Goal: Task Accomplishment & Management: Manage account settings

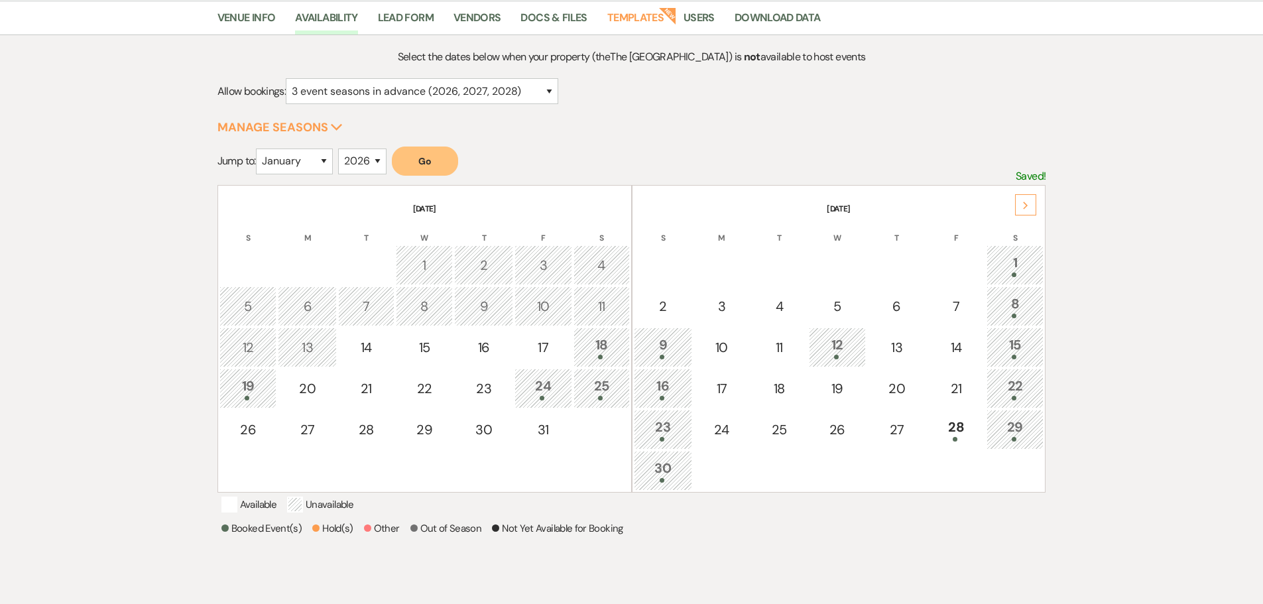
scroll to position [133, 0]
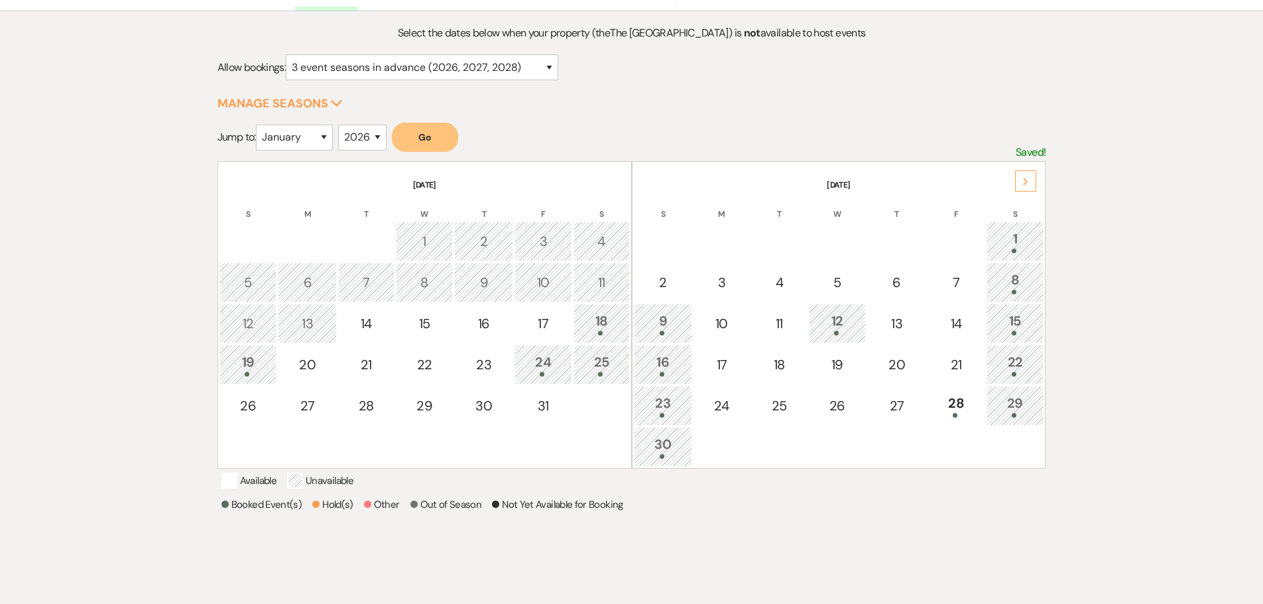
click at [1027, 187] on div "Next" at bounding box center [1025, 180] width 21 height 21
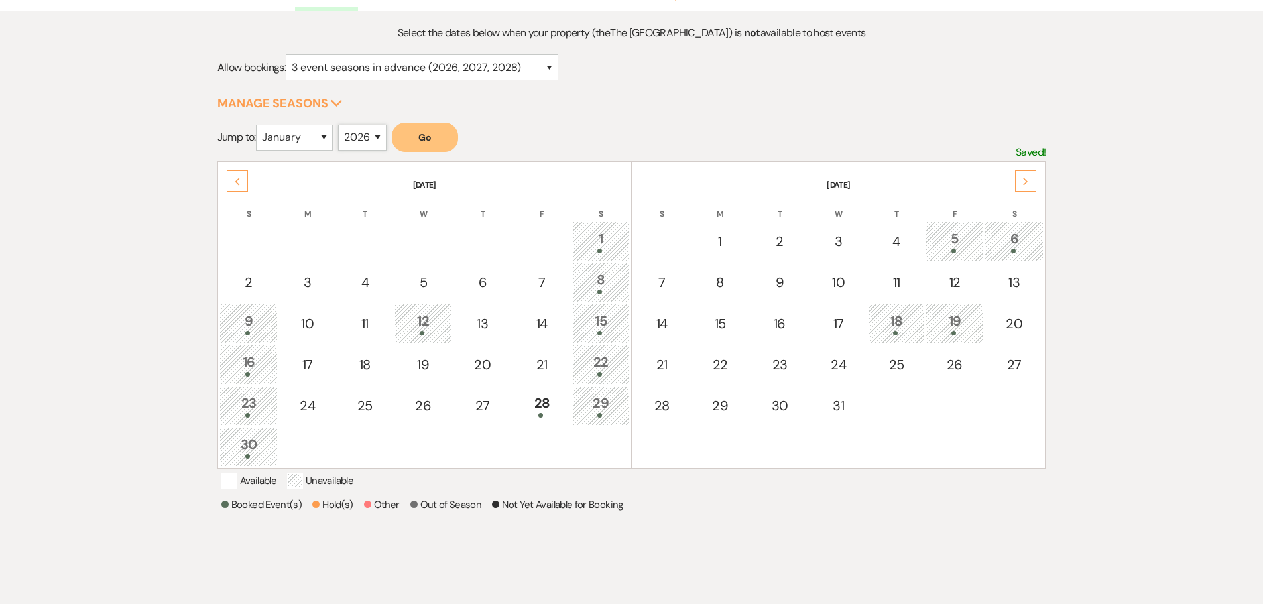
click at [352, 137] on select "2025 2026 2027 2028 2029" at bounding box center [362, 138] width 48 height 26
select select "2027"
click at [341, 125] on select "2025 2026 2027 2028 2029" at bounding box center [362, 138] width 48 height 26
click at [417, 137] on button "Go" at bounding box center [425, 137] width 66 height 29
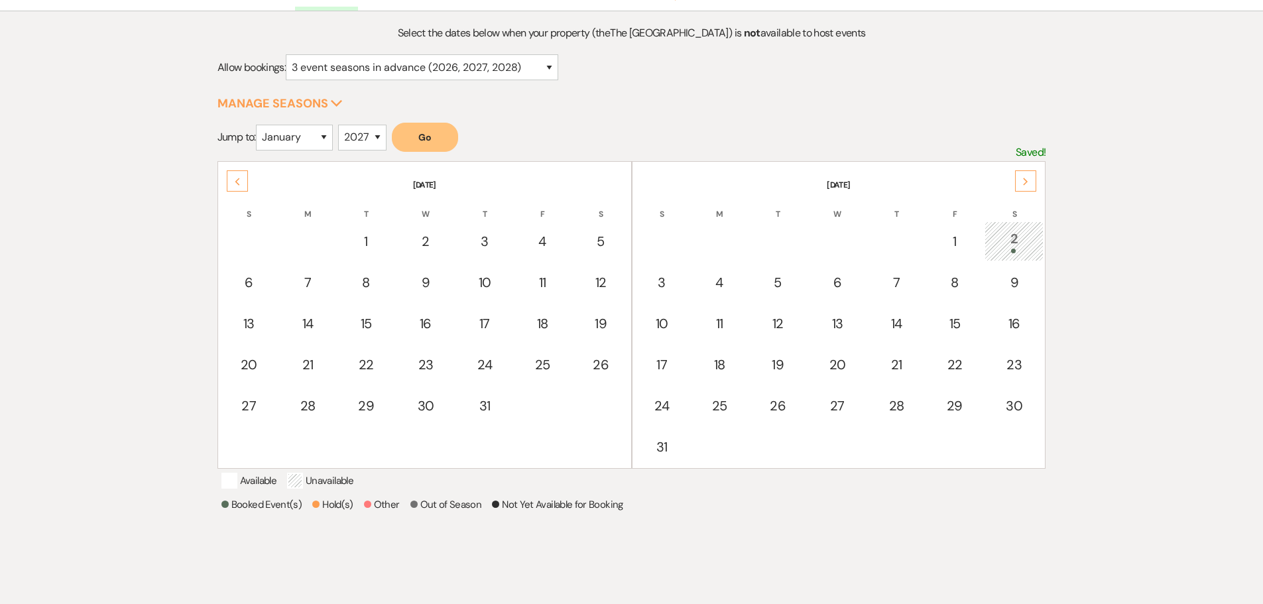
click at [243, 183] on div "Previous" at bounding box center [237, 180] width 21 height 21
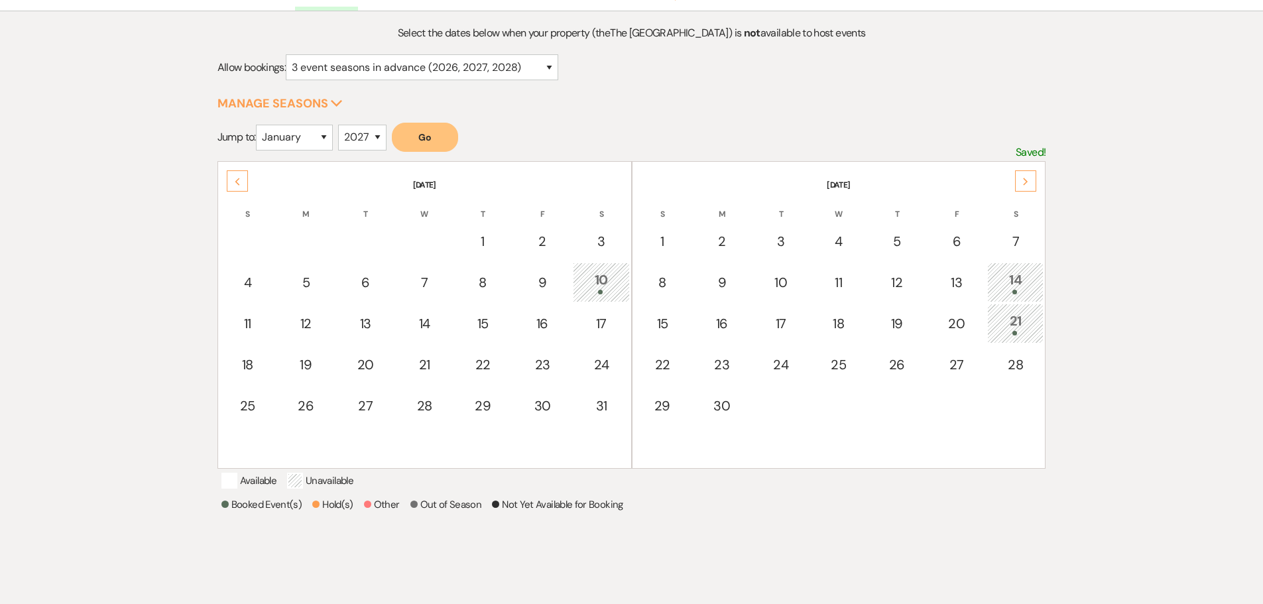
click at [243, 183] on div "Previous" at bounding box center [237, 180] width 21 height 21
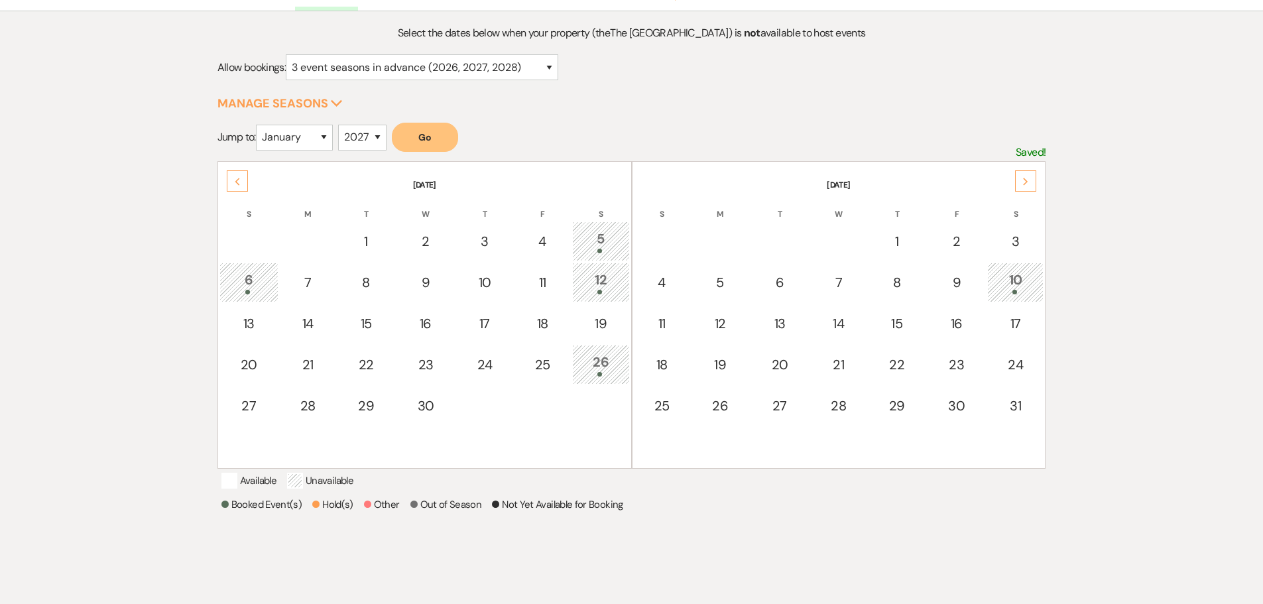
click at [243, 183] on div "Previous" at bounding box center [237, 180] width 21 height 21
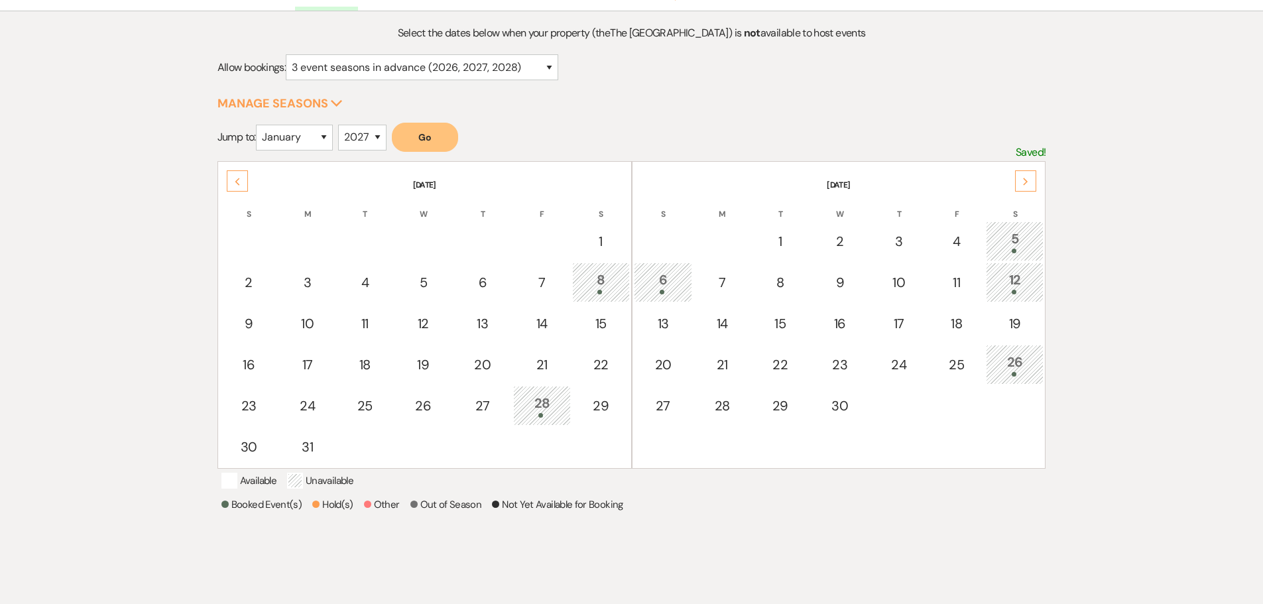
click at [243, 183] on div "Previous" at bounding box center [237, 180] width 21 height 21
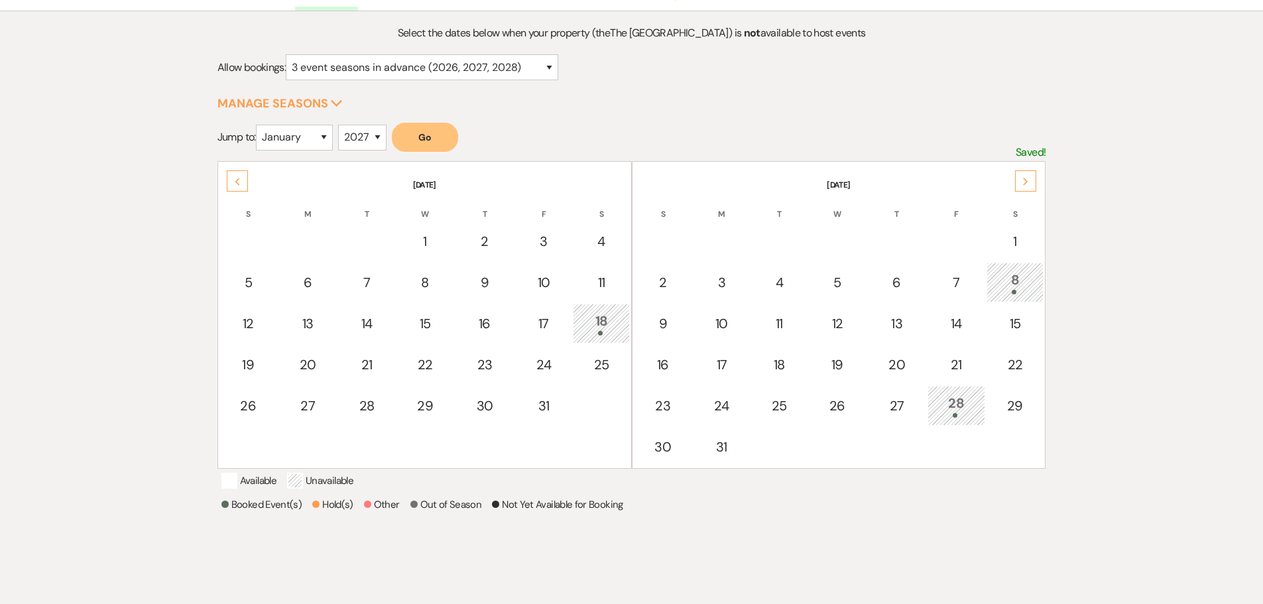
click at [243, 183] on div "Previous" at bounding box center [237, 180] width 21 height 21
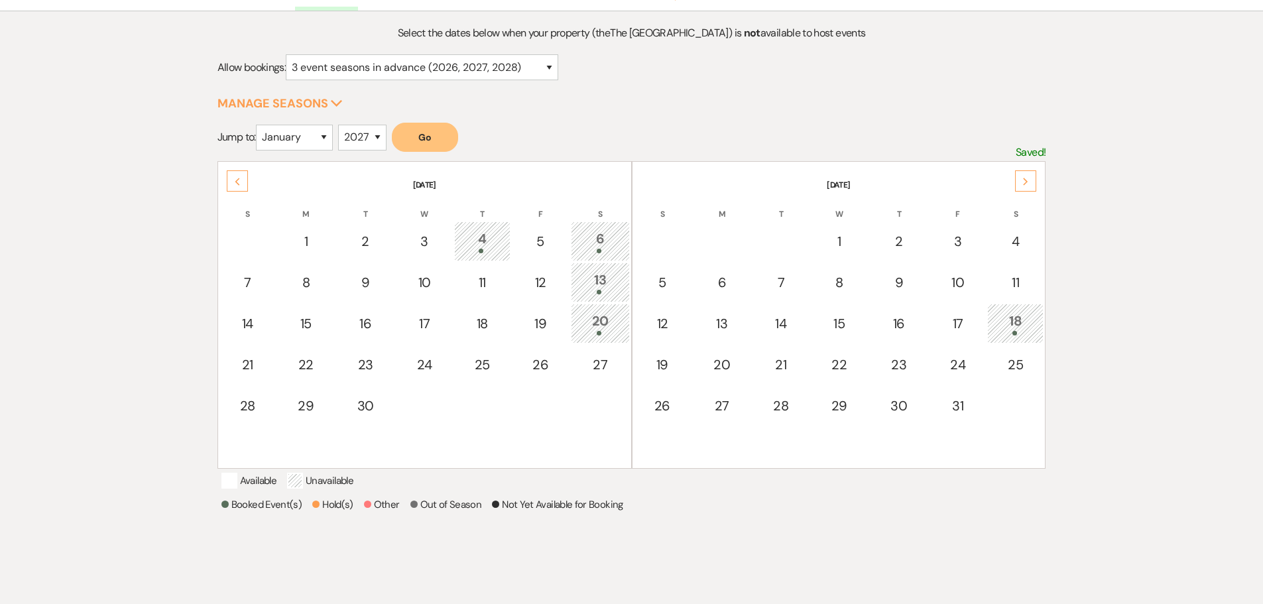
click at [243, 183] on div "Previous" at bounding box center [237, 180] width 21 height 21
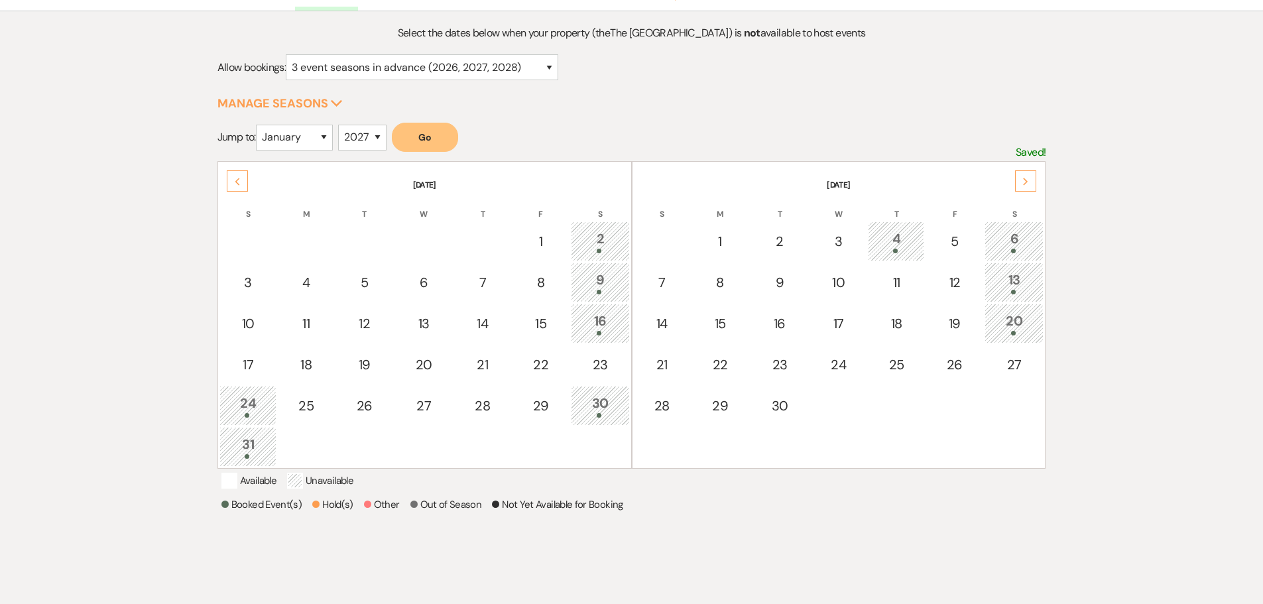
click at [243, 183] on div "Previous" at bounding box center [237, 180] width 21 height 21
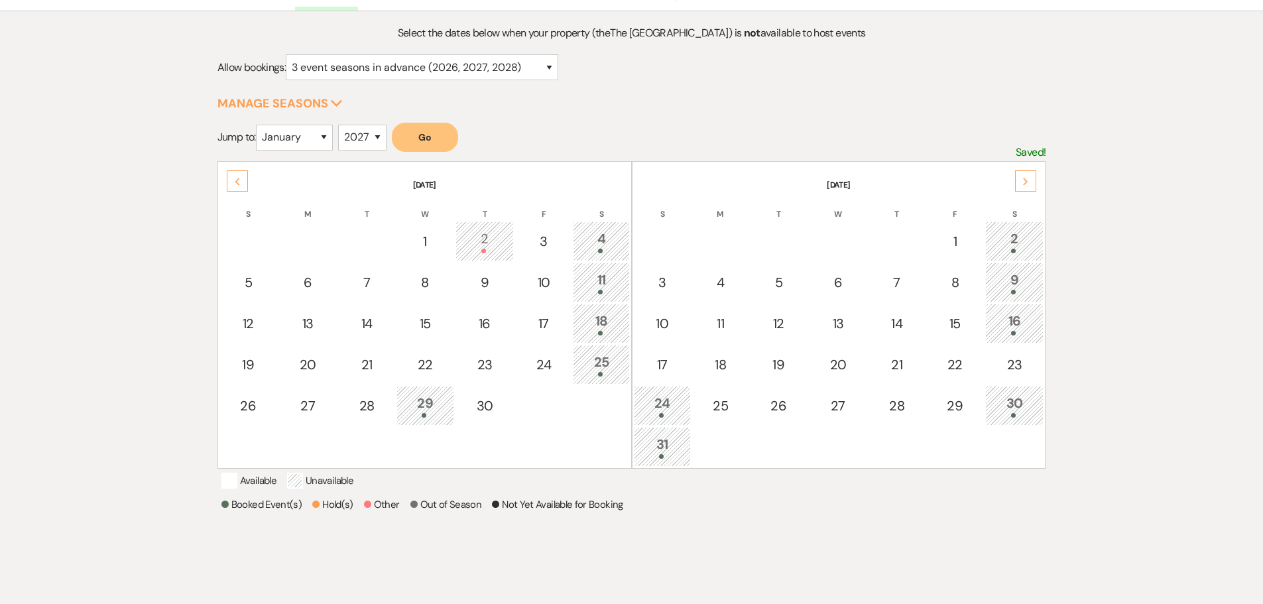
click at [243, 183] on div "Previous" at bounding box center [237, 180] width 21 height 21
